Goal: Information Seeking & Learning: Learn about a topic

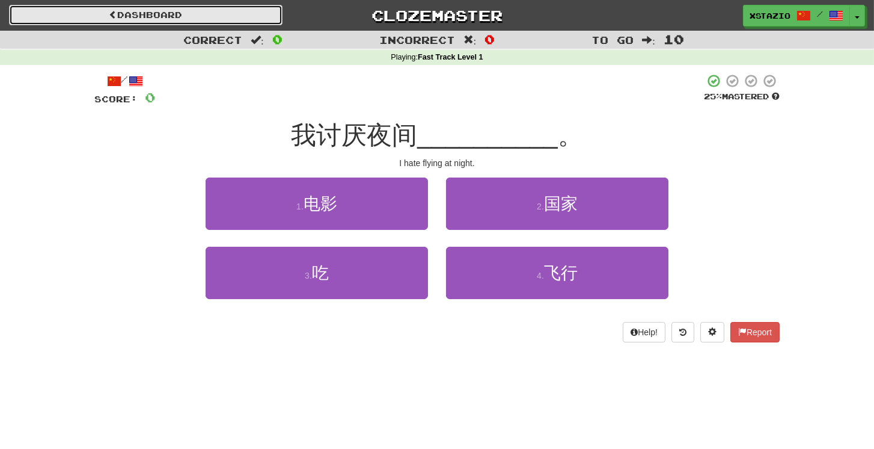
click at [174, 14] on link "Dashboard" at bounding box center [146, 15] width 274 height 20
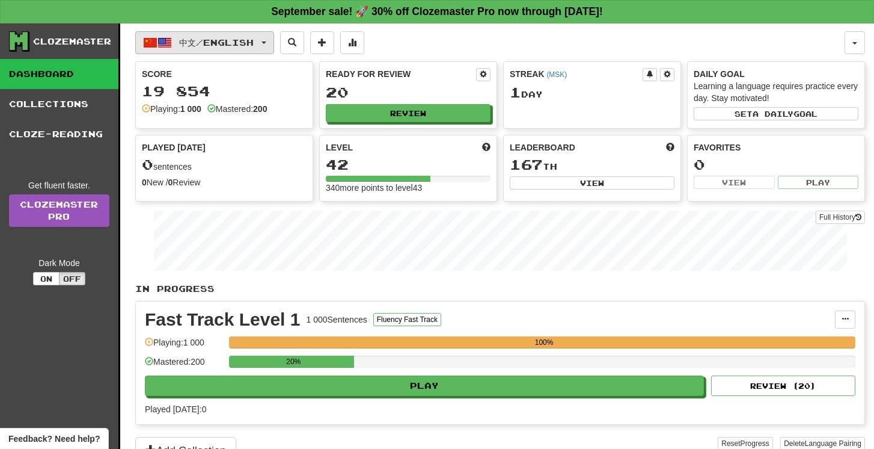
click at [247, 45] on span "中文 / English" at bounding box center [217, 42] width 75 height 10
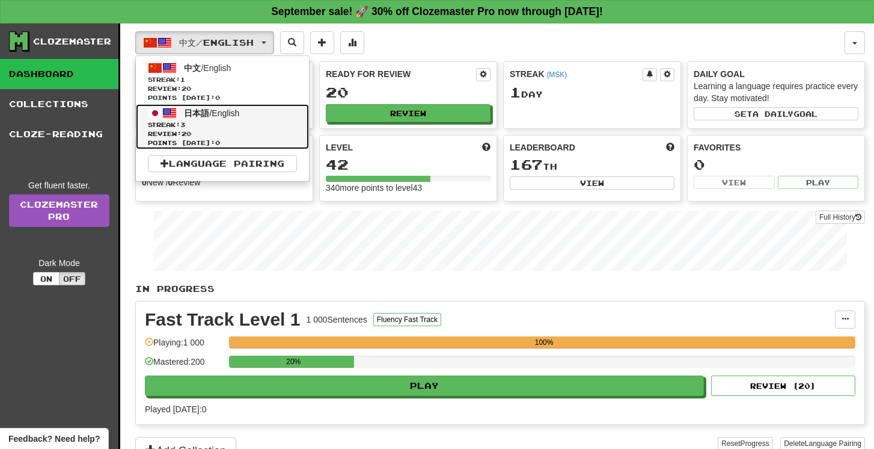
click at [235, 115] on span "日本語 / English" at bounding box center [212, 113] width 55 height 10
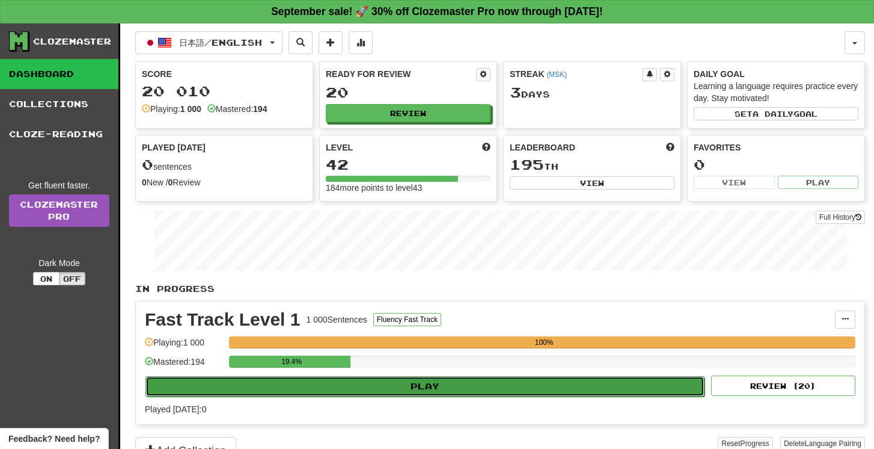
click at [458, 379] on button "Play" at bounding box center [425, 386] width 559 height 20
select select "**"
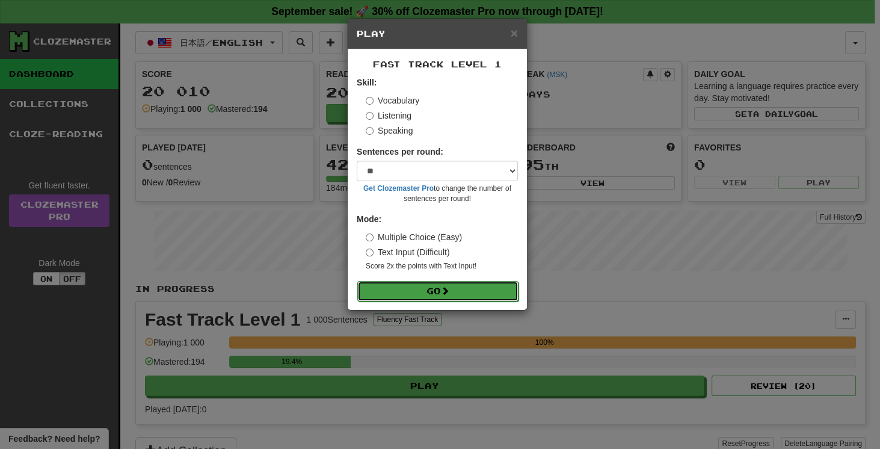
click at [478, 296] on button "Go" at bounding box center [437, 291] width 161 height 20
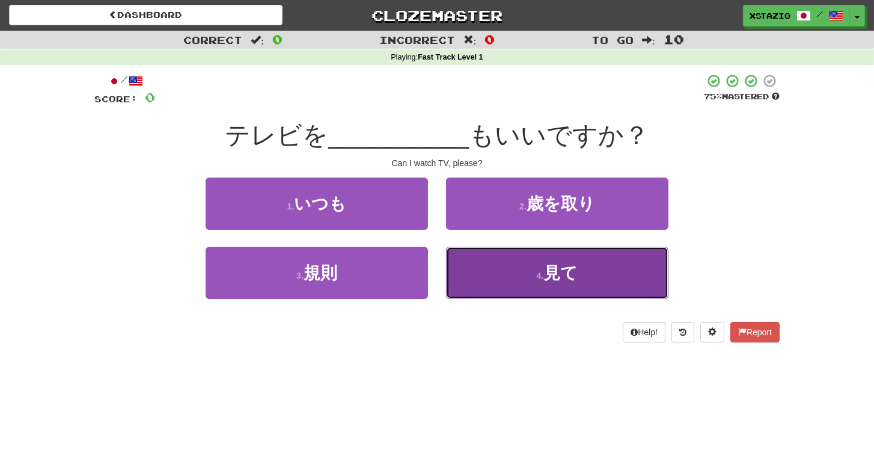
click at [526, 285] on button "4 . 見て" at bounding box center [557, 273] width 223 height 52
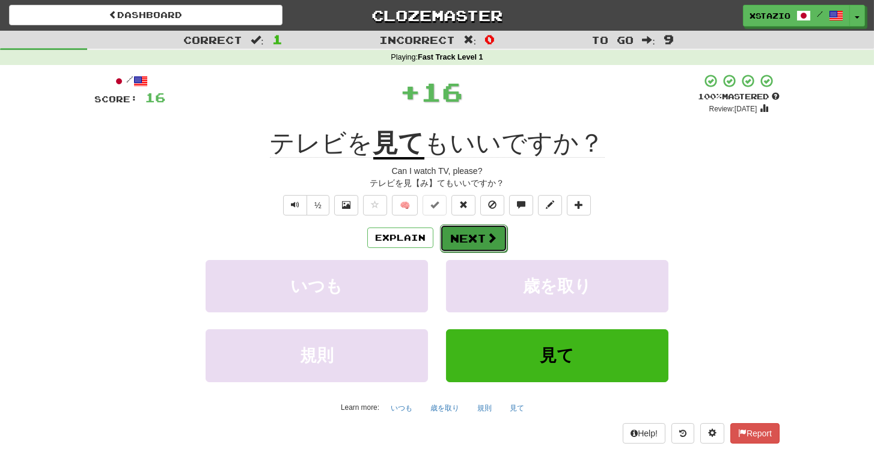
click at [474, 238] on button "Next" at bounding box center [473, 238] width 67 height 28
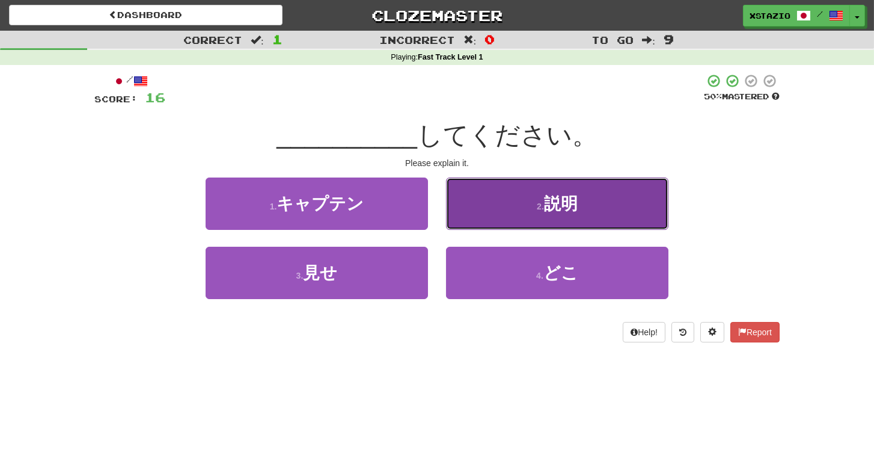
click at [549, 195] on span "説明" at bounding box center [561, 203] width 34 height 19
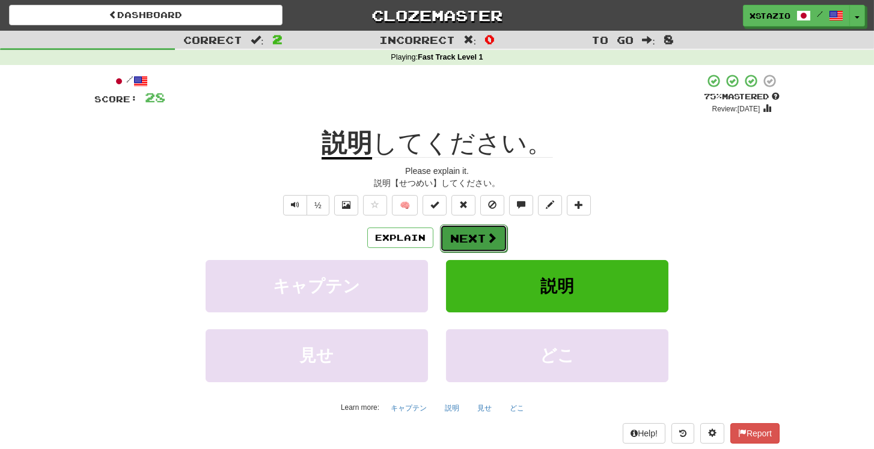
click at [459, 235] on button "Next" at bounding box center [473, 238] width 67 height 28
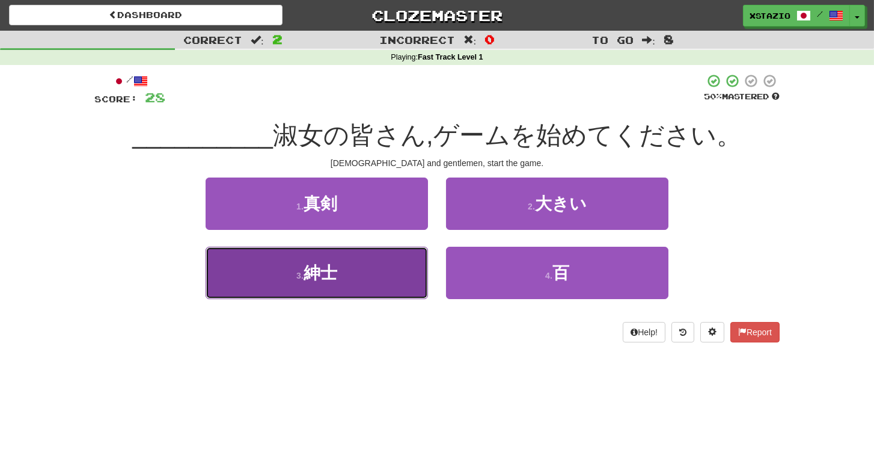
click at [325, 290] on button "3 . 紳士" at bounding box center [317, 273] width 223 height 52
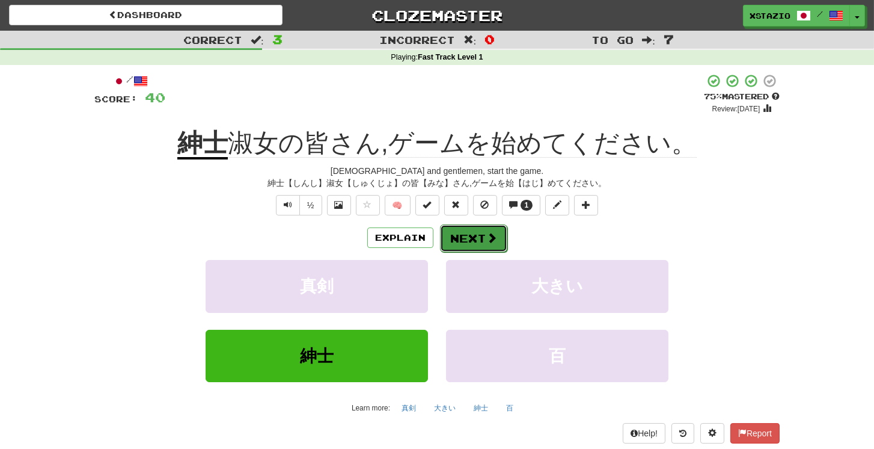
click at [462, 239] on button "Next" at bounding box center [473, 238] width 67 height 28
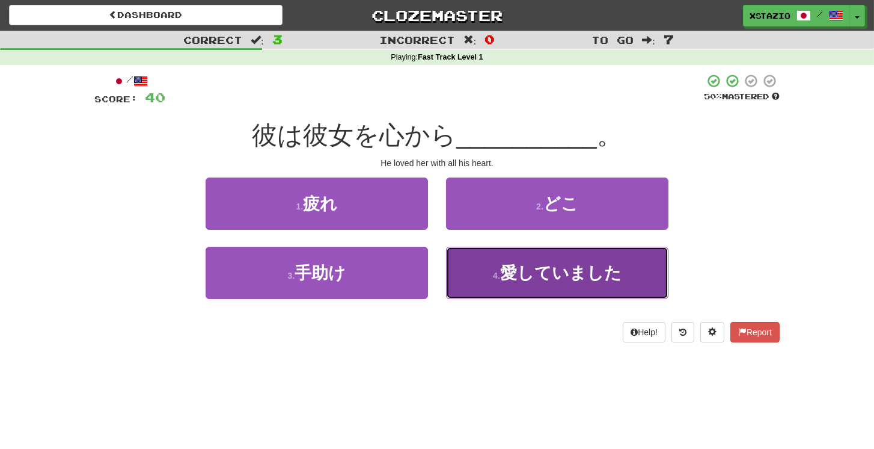
click at [550, 280] on span "愛していました" at bounding box center [560, 272] width 121 height 19
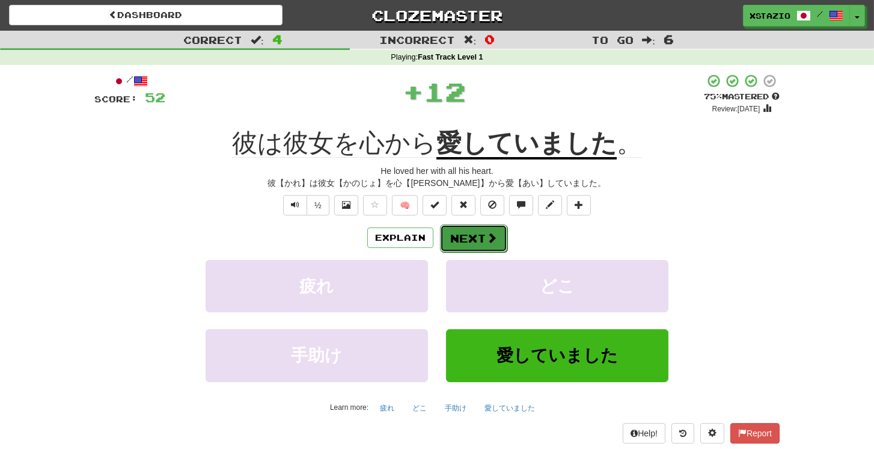
click at [483, 237] on button "Next" at bounding box center [473, 238] width 67 height 28
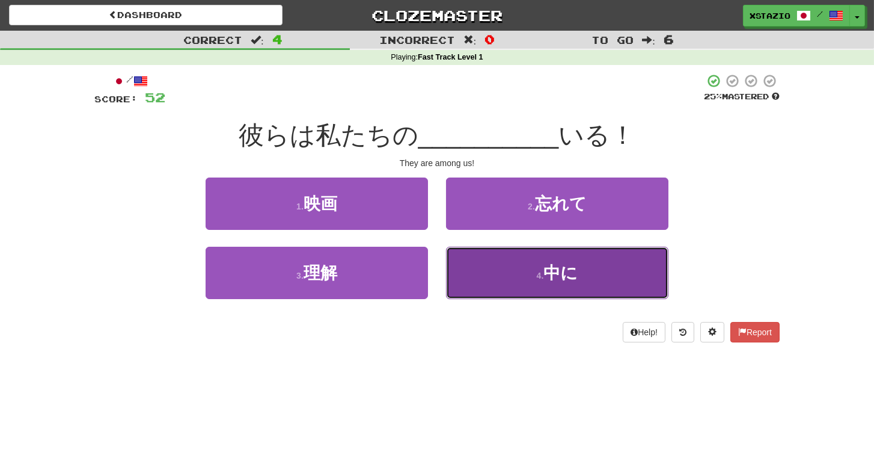
click at [570, 269] on span "中に" at bounding box center [561, 272] width 34 height 19
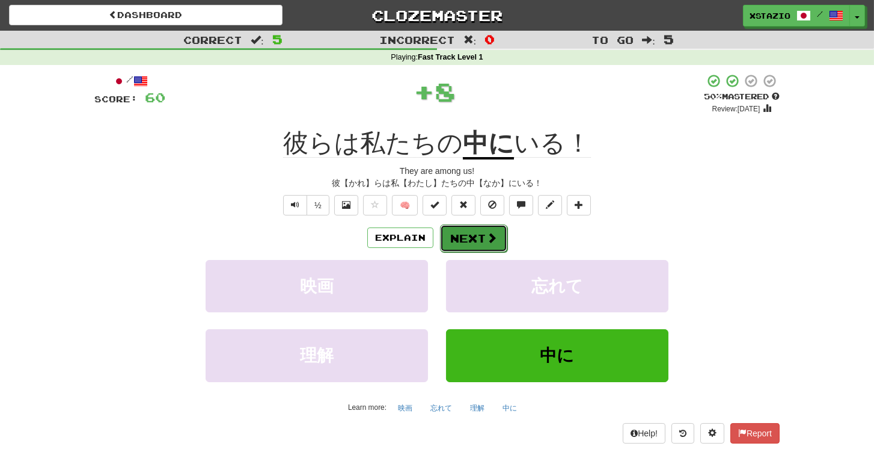
click at [485, 241] on button "Next" at bounding box center [473, 238] width 67 height 28
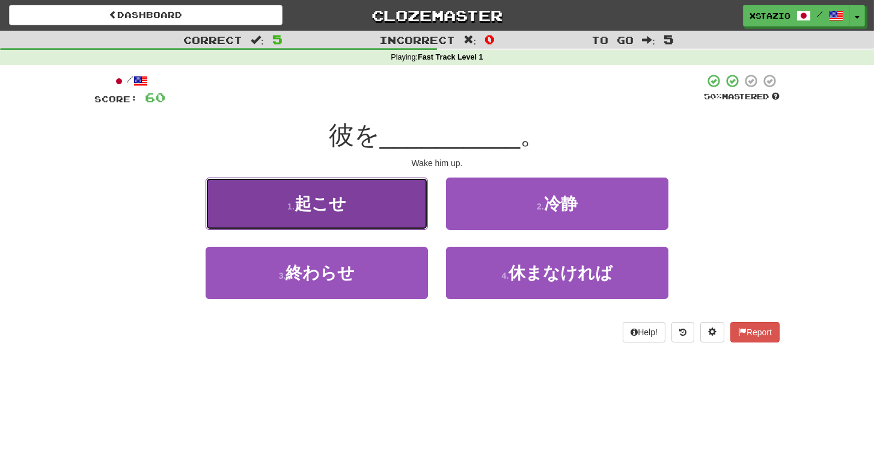
click at [409, 212] on button "1 . 起こせ" at bounding box center [317, 203] width 223 height 52
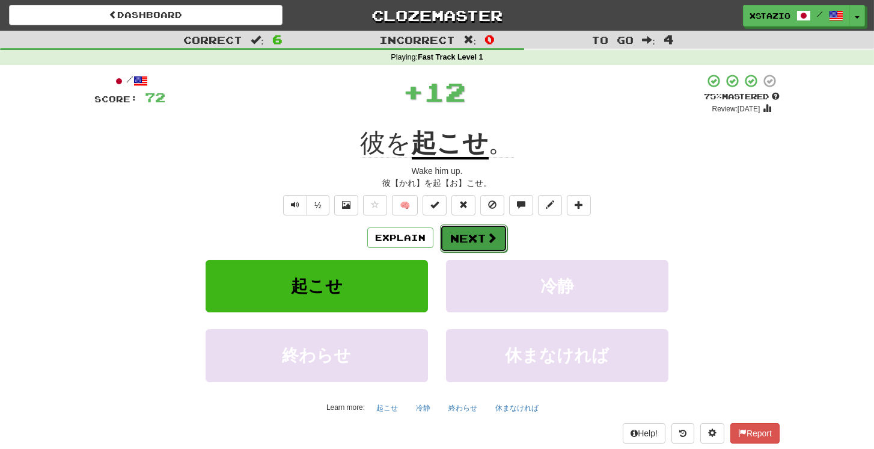
click at [468, 235] on button "Next" at bounding box center [473, 238] width 67 height 28
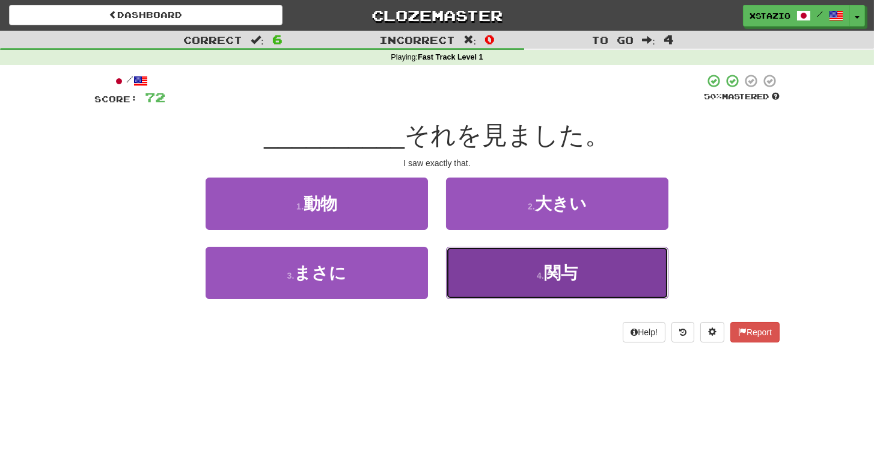
click at [530, 265] on button "4 . 関与" at bounding box center [557, 273] width 223 height 52
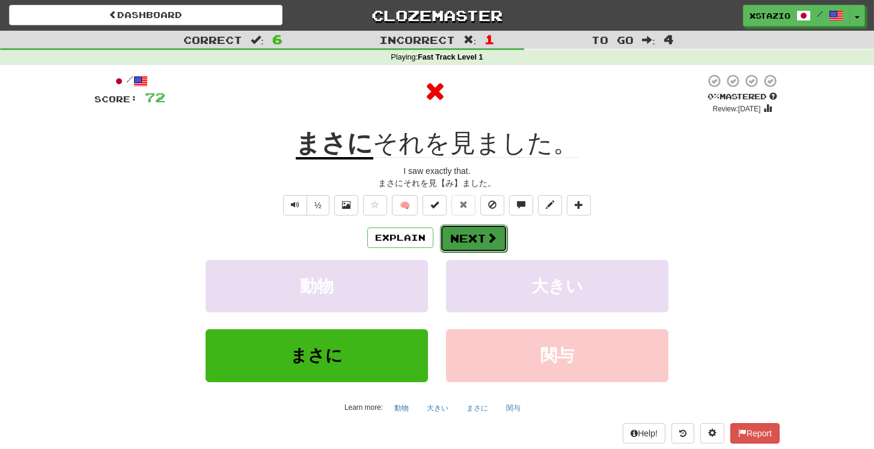
click at [449, 238] on button "Next" at bounding box center [473, 238] width 67 height 28
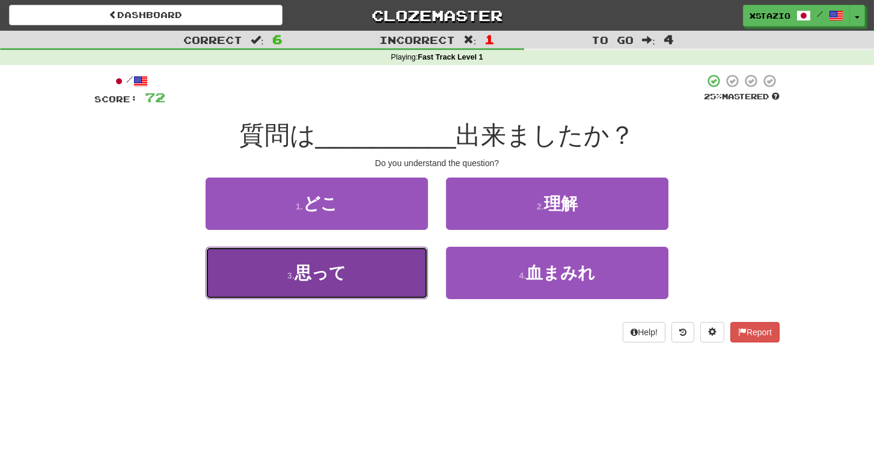
click at [380, 273] on button "3 . 思って" at bounding box center [317, 273] width 223 height 52
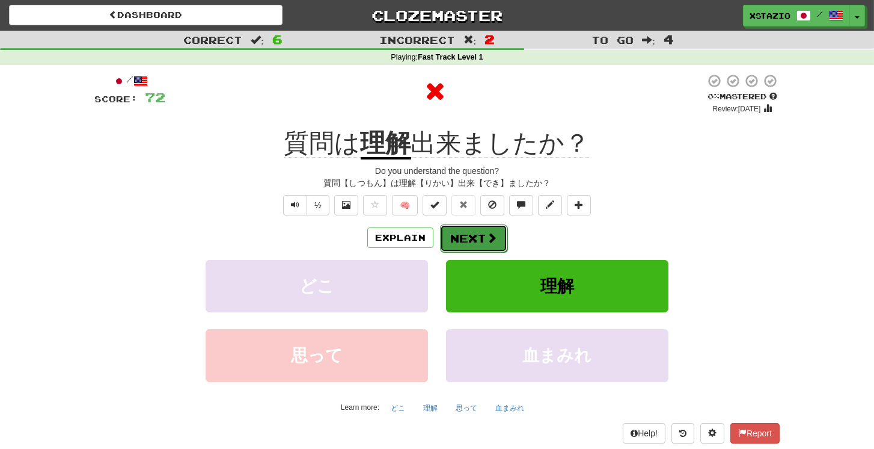
click at [497, 237] on button "Next" at bounding box center [473, 238] width 67 height 28
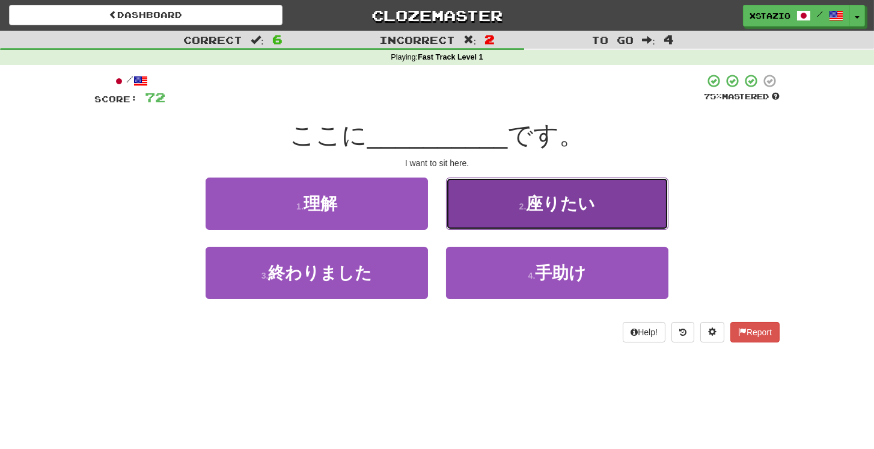
click at [520, 212] on button "2 . 座りたい" at bounding box center [557, 203] width 223 height 52
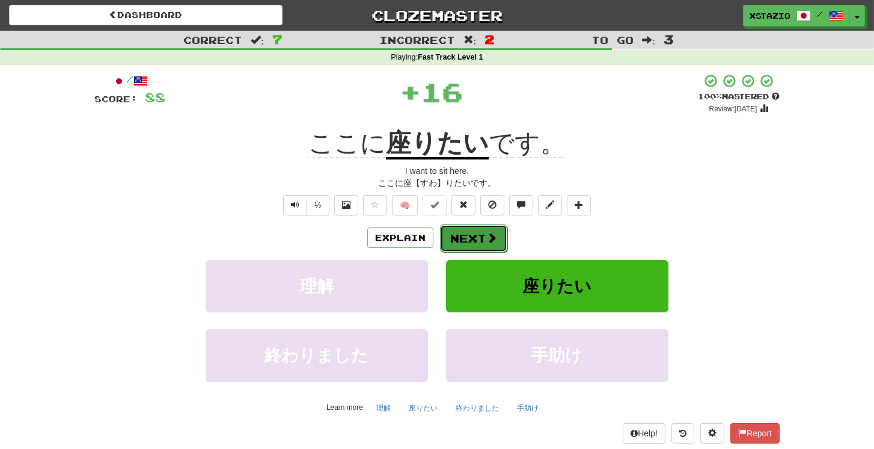
click at [468, 244] on button "Next" at bounding box center [473, 238] width 67 height 28
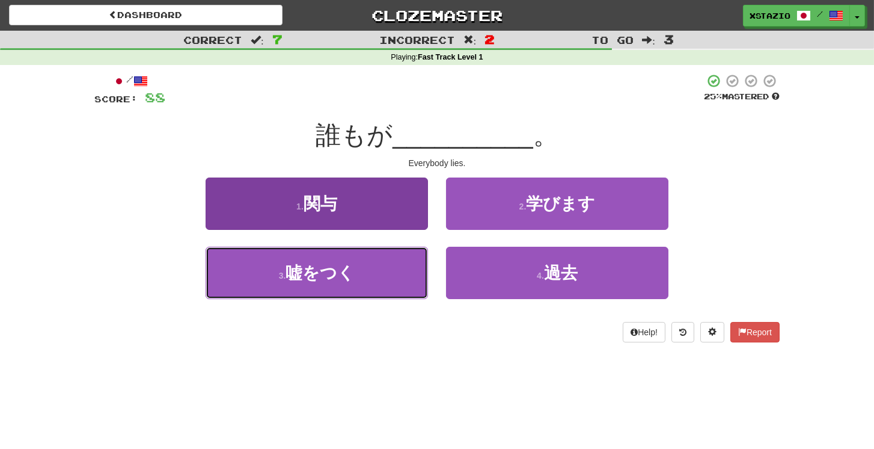
click at [392, 265] on button "3 . 嘘をつく" at bounding box center [317, 273] width 223 height 52
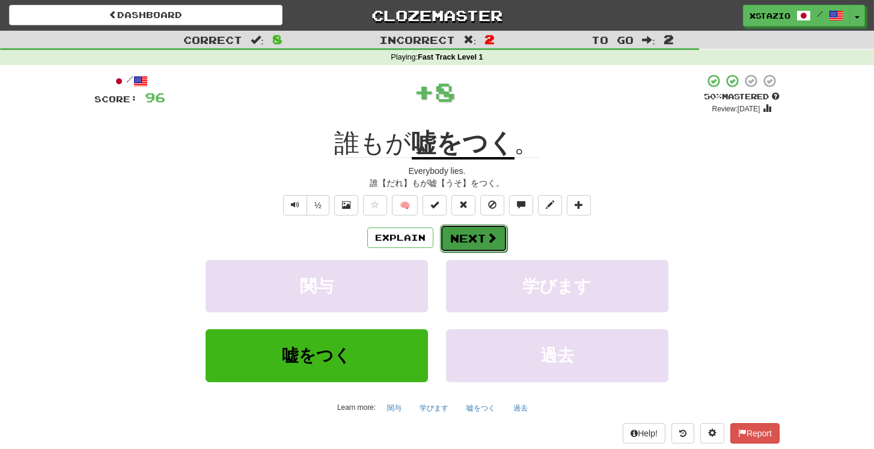
click at [494, 244] on button "Next" at bounding box center [473, 238] width 67 height 28
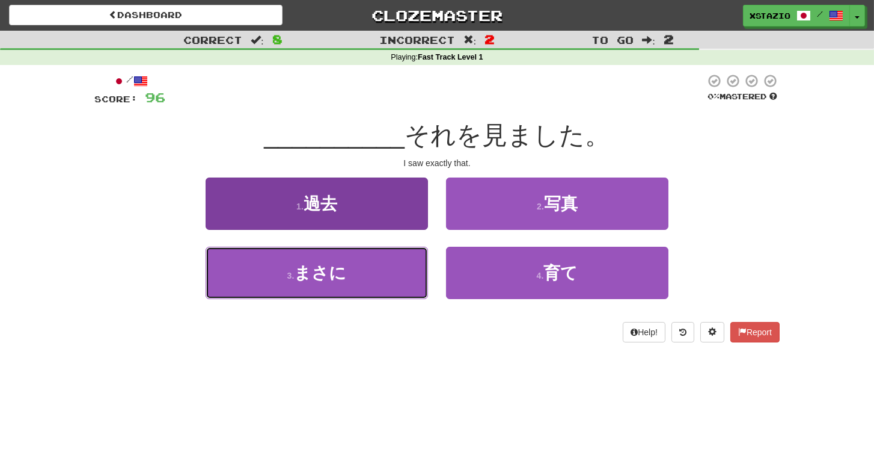
click at [337, 271] on span "まさに" at bounding box center [320, 272] width 52 height 19
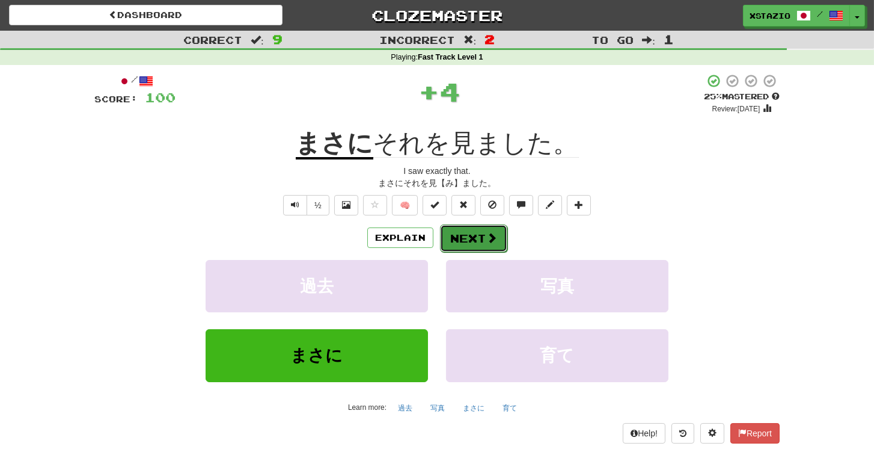
click at [473, 244] on button "Next" at bounding box center [473, 238] width 67 height 28
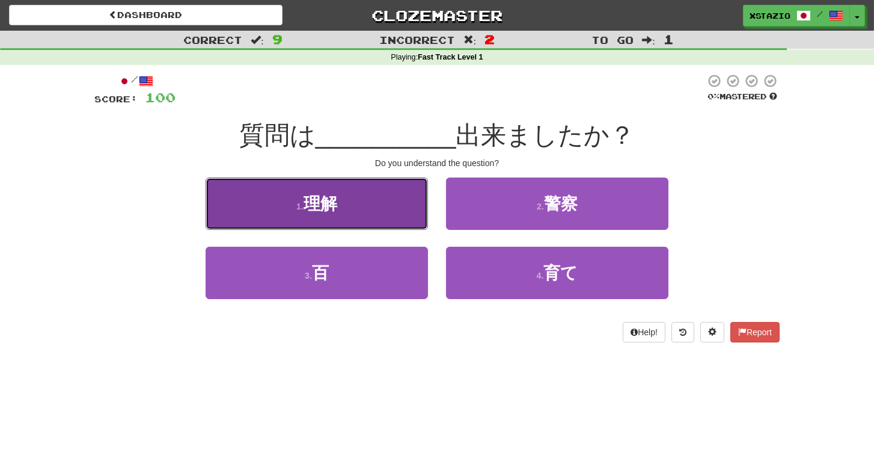
click at [395, 204] on button "1 . 理解" at bounding box center [317, 203] width 223 height 52
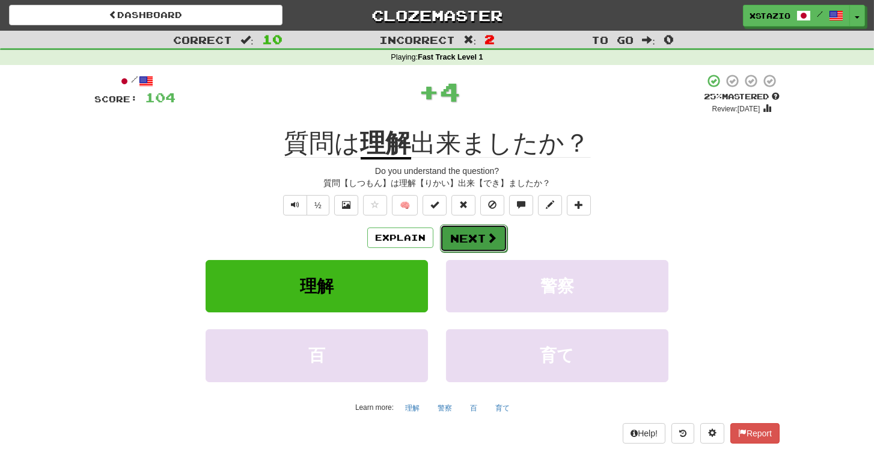
click at [487, 243] on span at bounding box center [492, 237] width 11 height 11
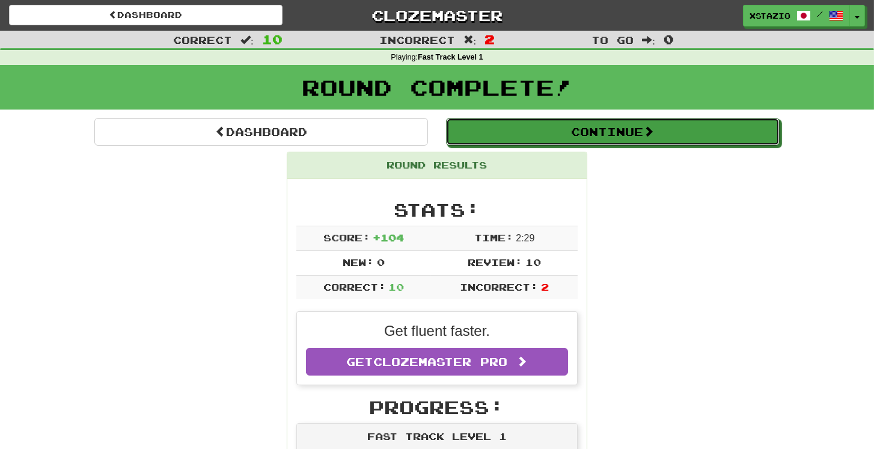
click at [547, 136] on button "Continue" at bounding box center [613, 132] width 334 height 28
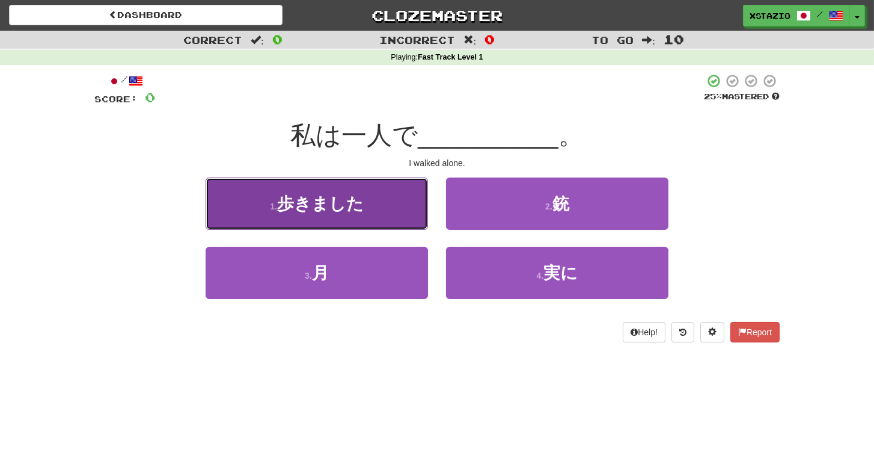
click at [351, 201] on span "歩きました" at bounding box center [320, 203] width 87 height 19
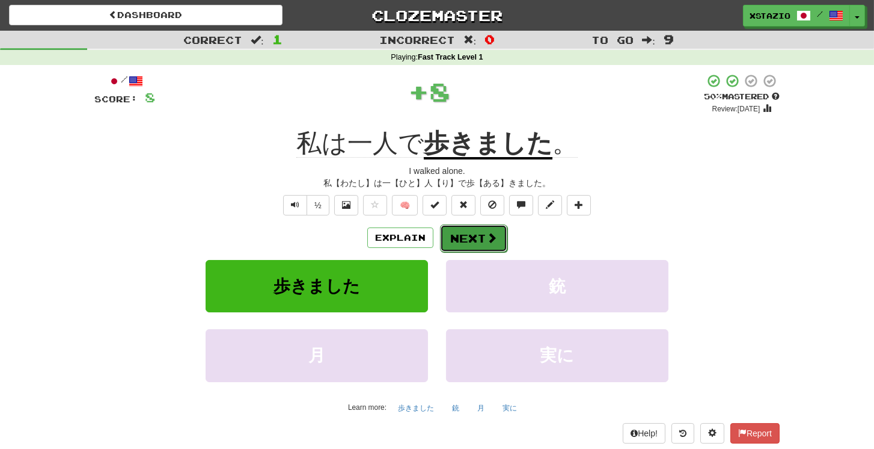
click at [488, 242] on span at bounding box center [492, 237] width 11 height 11
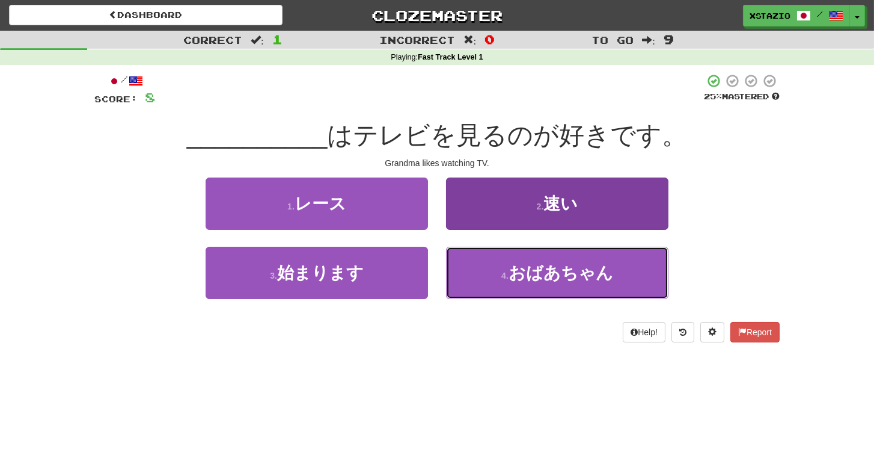
click at [580, 267] on span "おばあちゃん" at bounding box center [561, 272] width 105 height 19
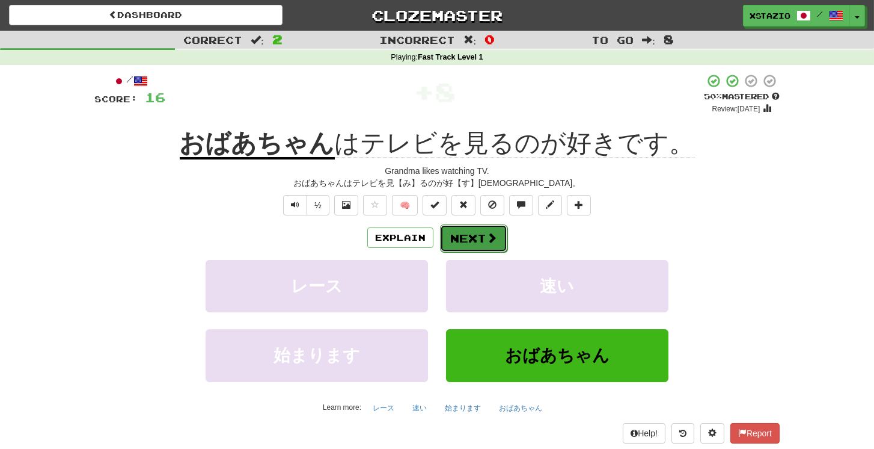
click at [467, 239] on button "Next" at bounding box center [473, 238] width 67 height 28
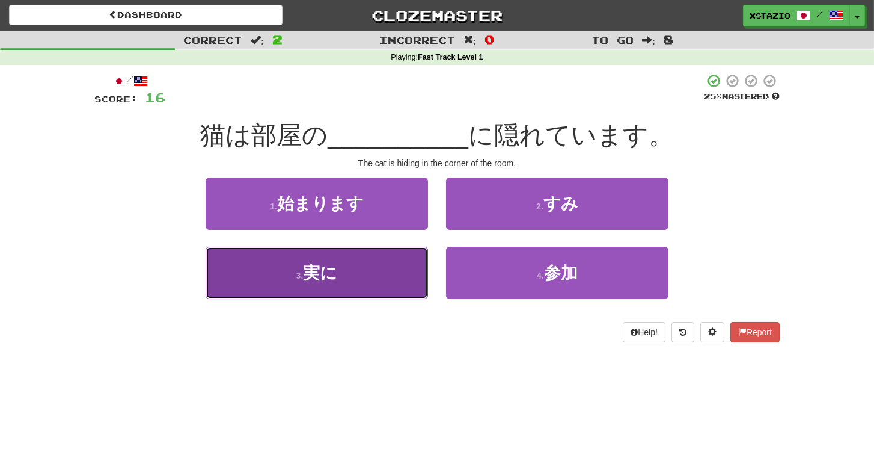
click at [387, 281] on button "3 . 実に" at bounding box center [317, 273] width 223 height 52
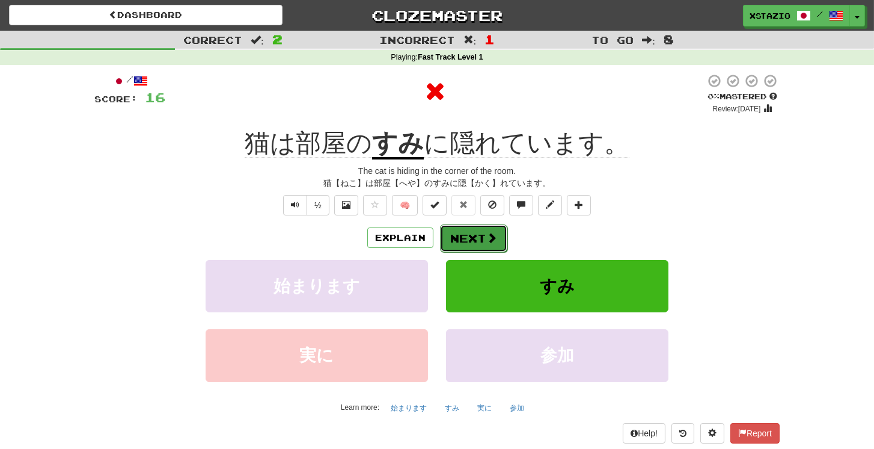
click at [482, 232] on button "Next" at bounding box center [473, 238] width 67 height 28
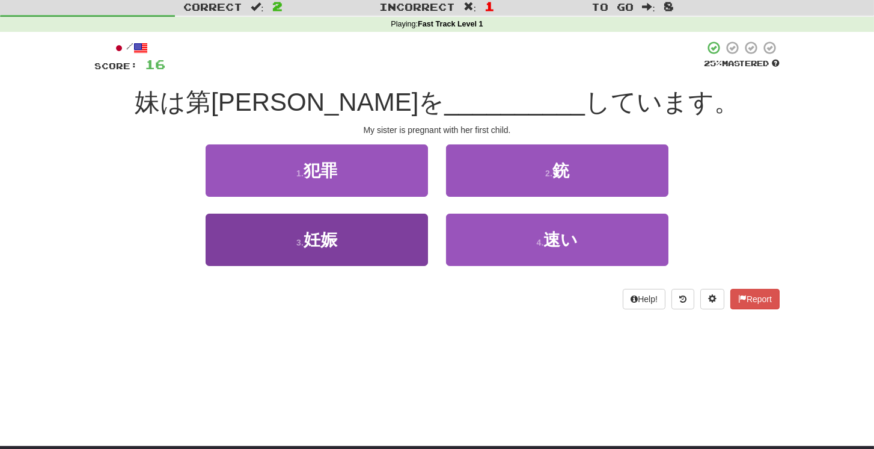
scroll to position [34, 0]
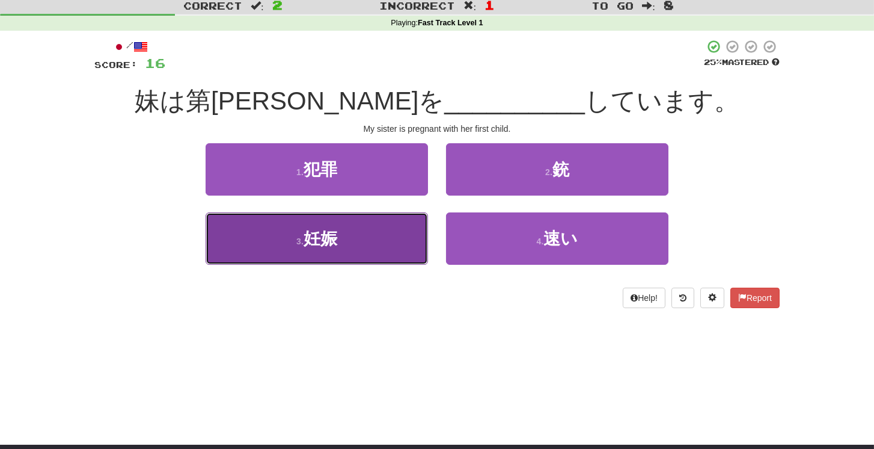
click at [380, 229] on button "3 . 妊娠" at bounding box center [317, 238] width 223 height 52
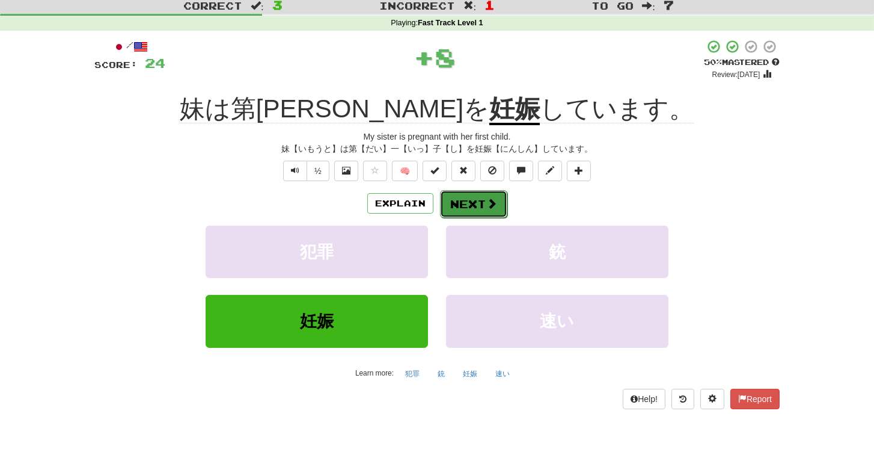
click at [478, 196] on button "Next" at bounding box center [473, 204] width 67 height 28
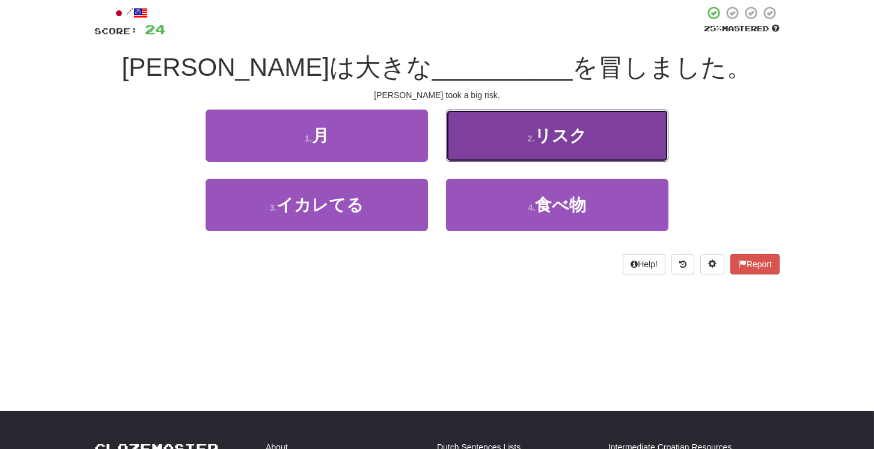
scroll to position [69, 0]
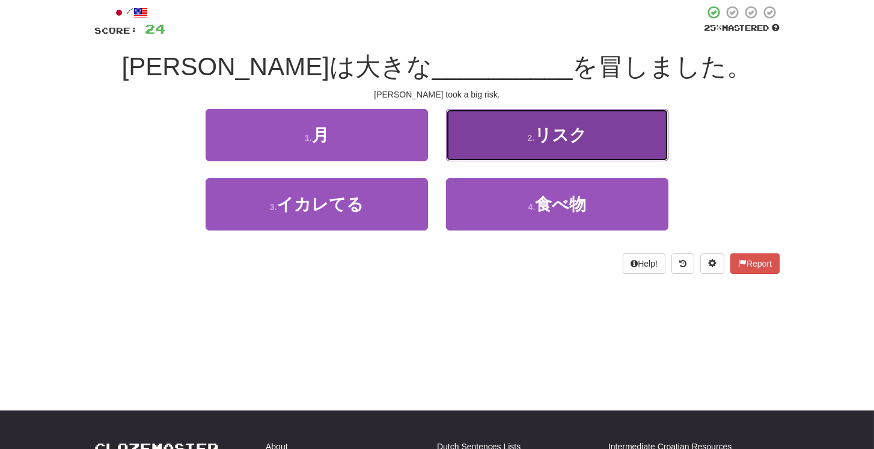
click at [556, 161] on div "2 . リスク" at bounding box center [557, 143] width 241 height 69
click at [558, 149] on button "2 . リスク" at bounding box center [557, 135] width 223 height 52
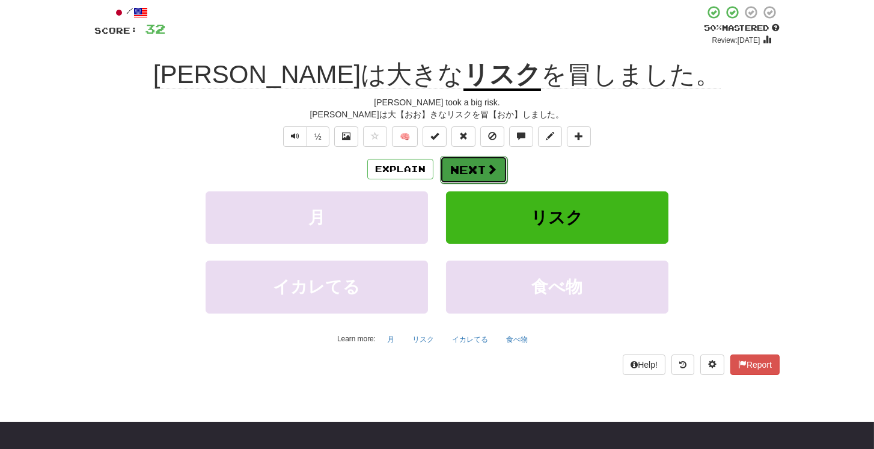
click at [473, 167] on button "Next" at bounding box center [473, 170] width 67 height 28
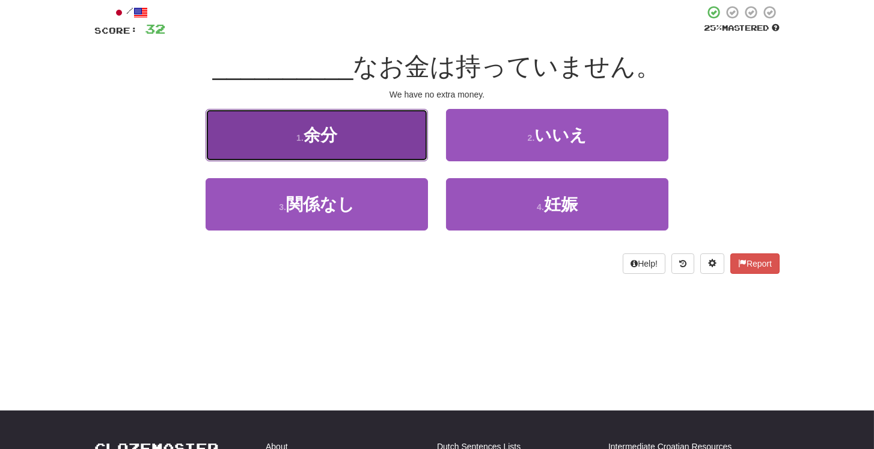
click at [396, 127] on button "1 . 余分" at bounding box center [317, 135] width 223 height 52
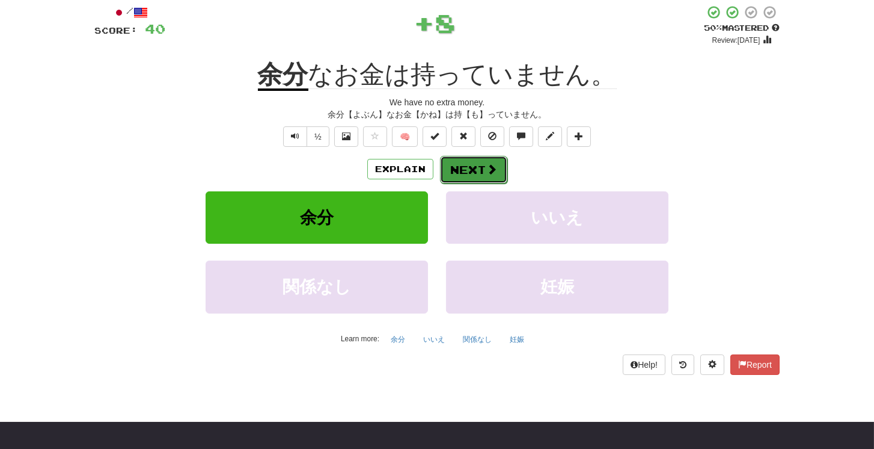
click at [481, 170] on button "Next" at bounding box center [473, 170] width 67 height 28
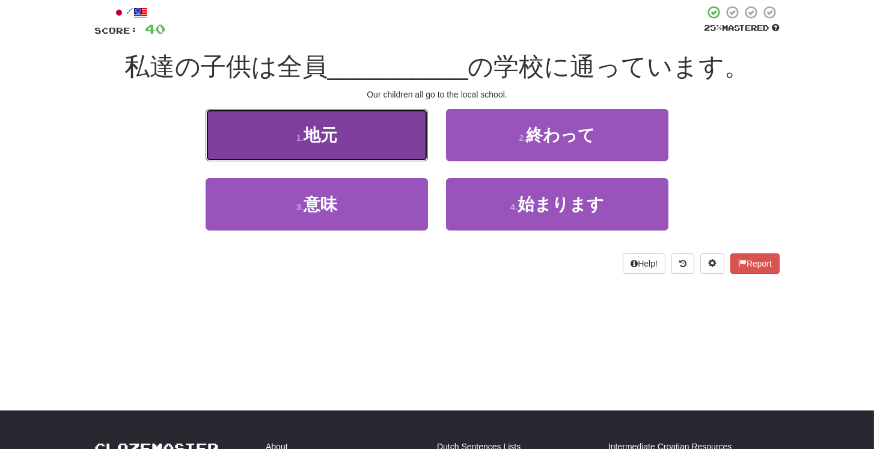
click at [344, 135] on button "1 . 地元" at bounding box center [317, 135] width 223 height 52
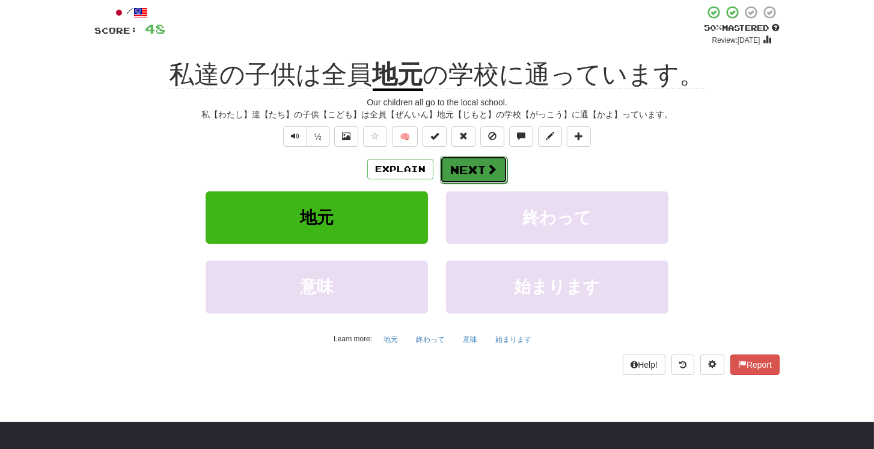
click at [493, 169] on span at bounding box center [492, 169] width 11 height 11
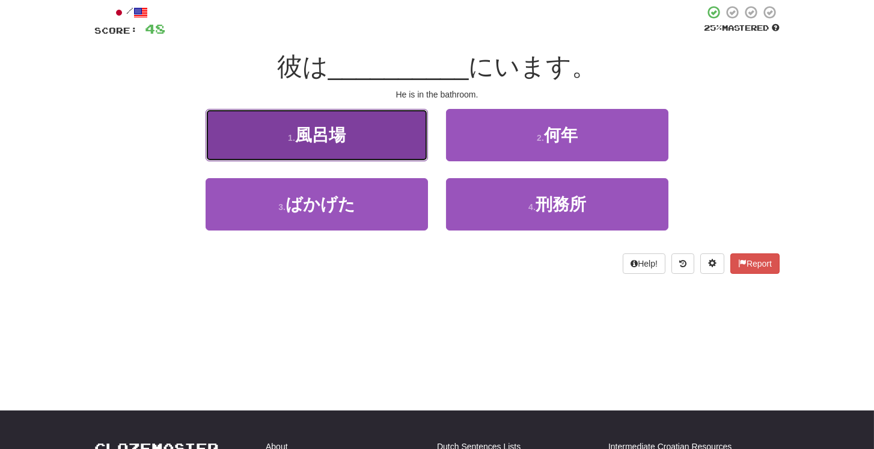
click at [348, 133] on button "1 . 風呂場" at bounding box center [317, 135] width 223 height 52
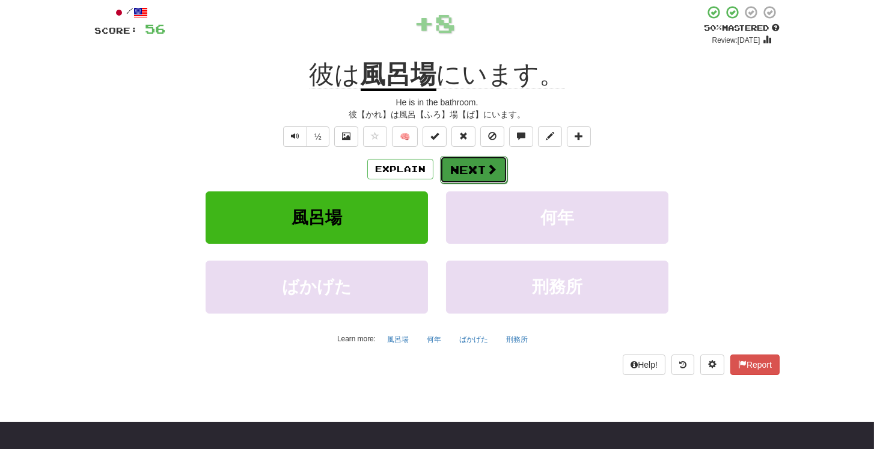
click at [491, 173] on span at bounding box center [492, 169] width 11 height 11
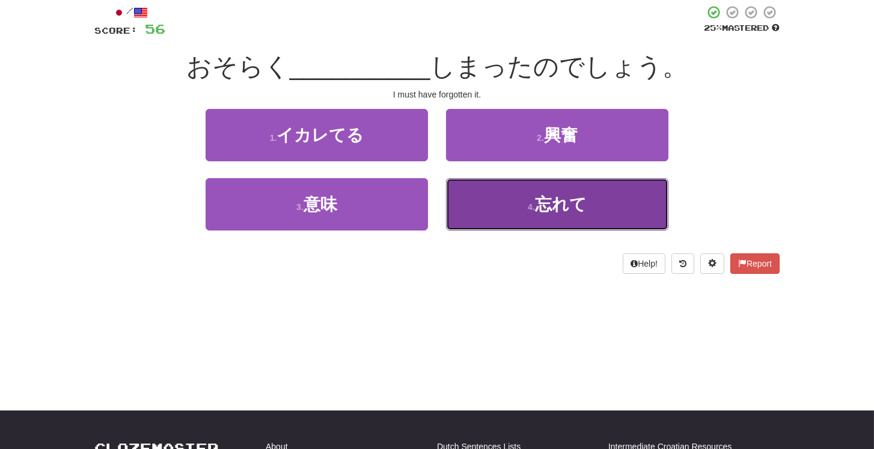
click at [544, 200] on span "忘れて" at bounding box center [561, 204] width 52 height 19
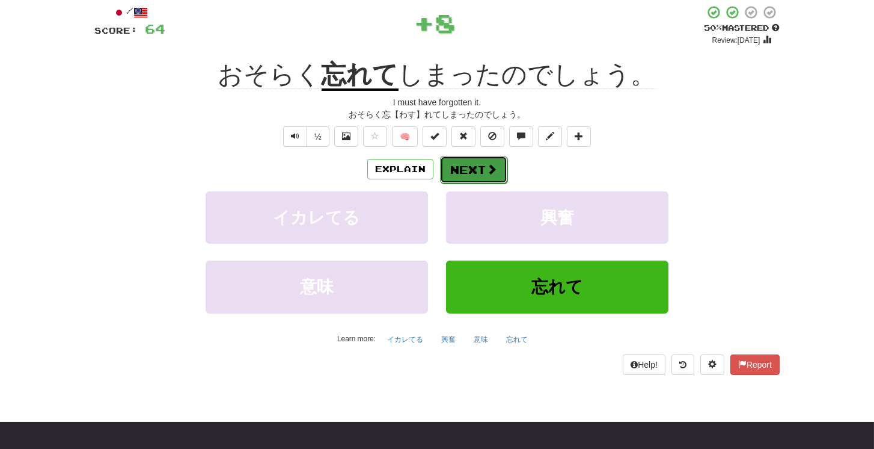
click at [494, 171] on span at bounding box center [492, 169] width 11 height 11
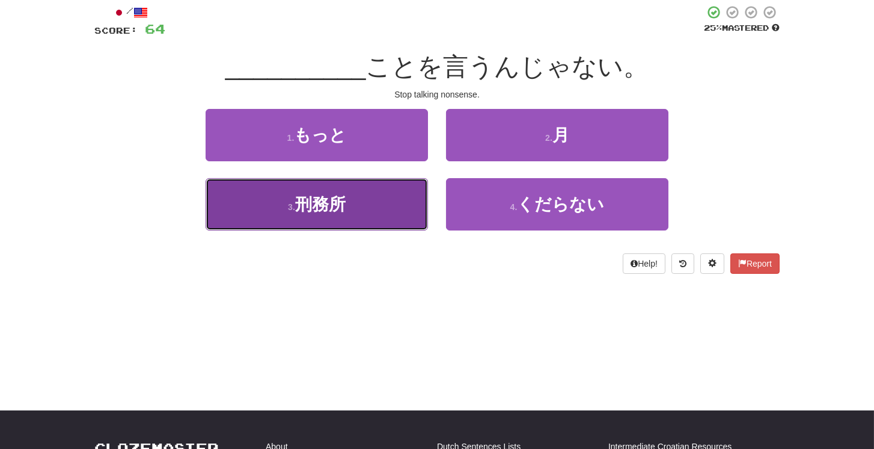
click at [384, 192] on button "3 . 刑務所" at bounding box center [317, 204] width 223 height 52
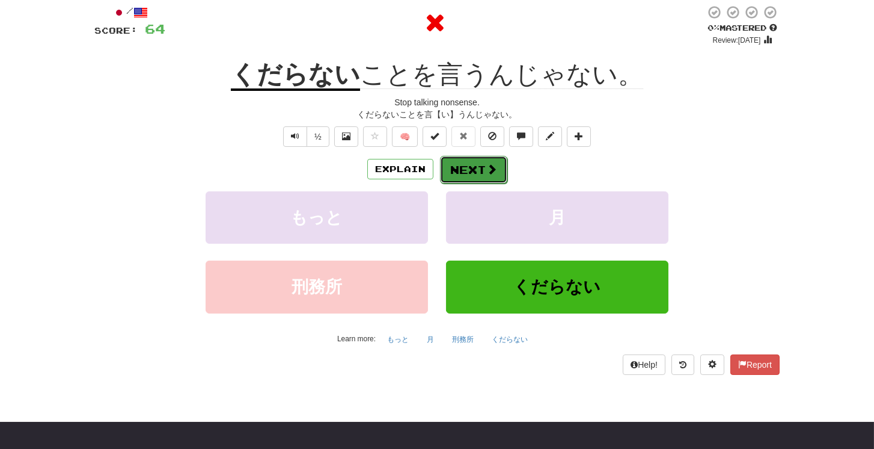
click at [469, 160] on button "Next" at bounding box center [473, 170] width 67 height 28
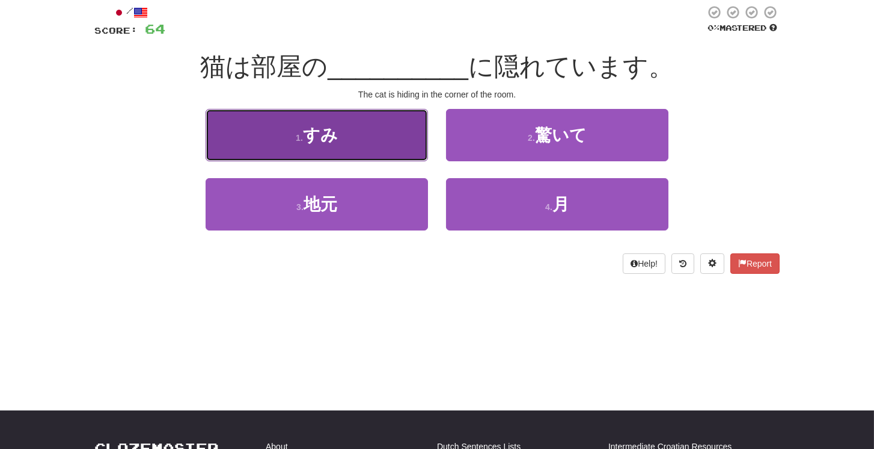
click at [334, 130] on span "すみ" at bounding box center [320, 135] width 35 height 19
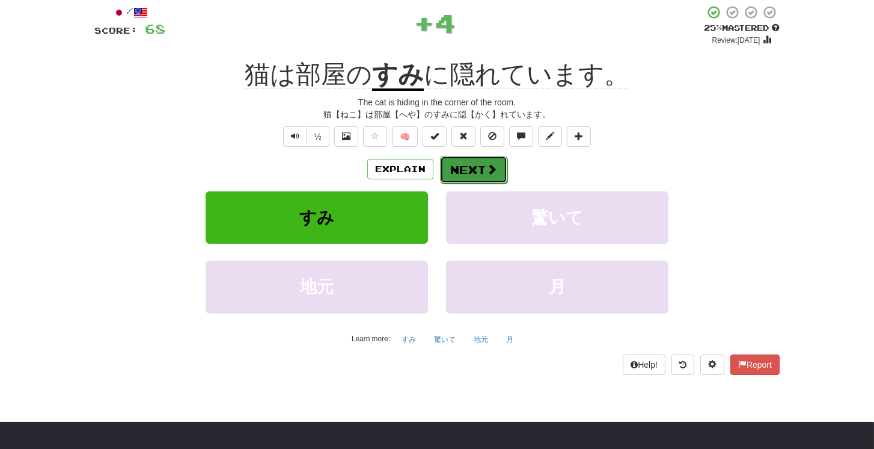
click at [487, 166] on span at bounding box center [492, 169] width 11 height 11
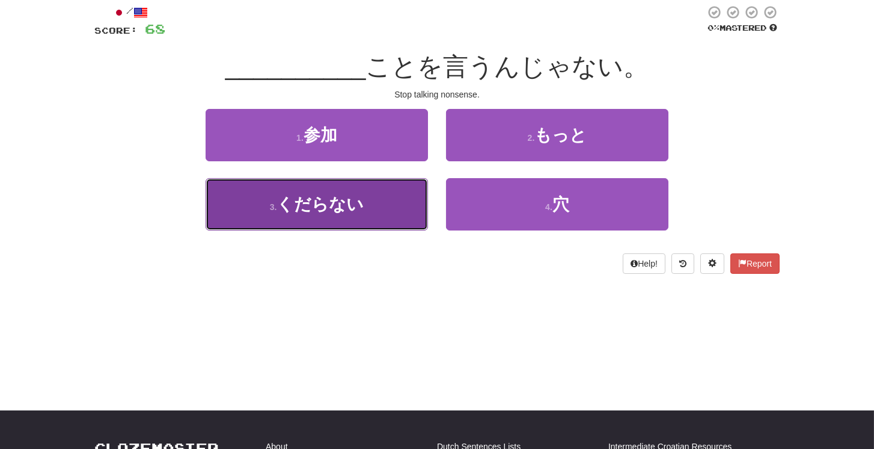
click at [364, 200] on button "3 . くだらない" at bounding box center [317, 204] width 223 height 52
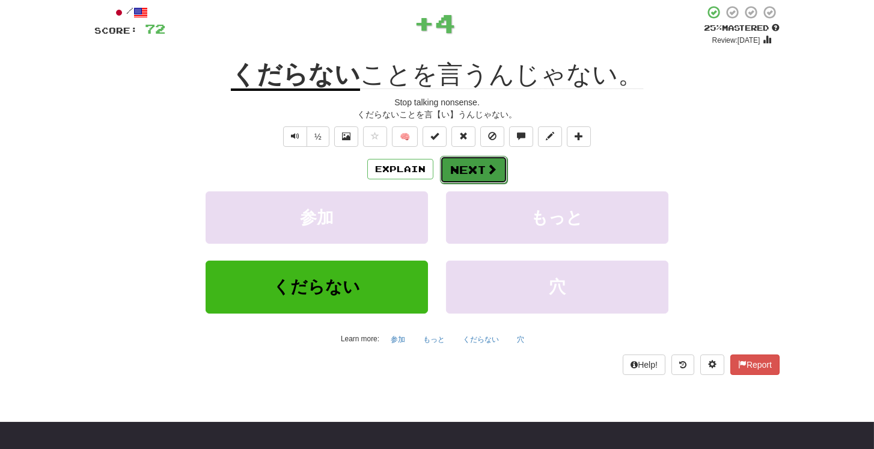
click at [471, 161] on button "Next" at bounding box center [473, 170] width 67 height 28
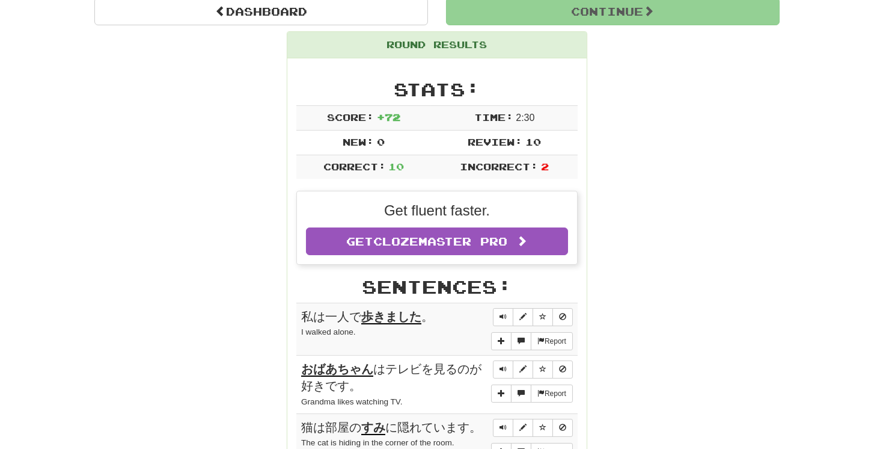
scroll to position [121, 0]
